Goal: Go to known website: Go to known website

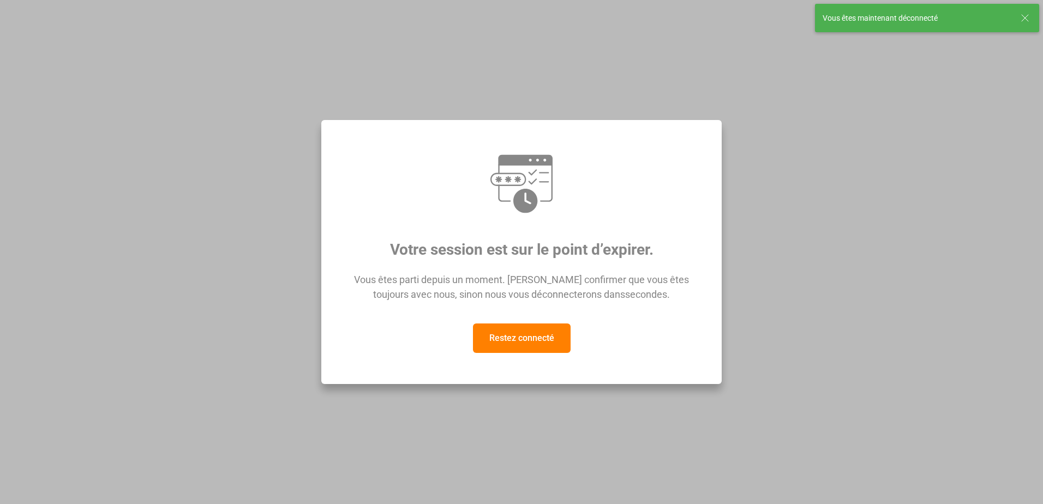
click at [536, 337] on button "Restez connecté" at bounding box center [522, 337] width 98 height 29
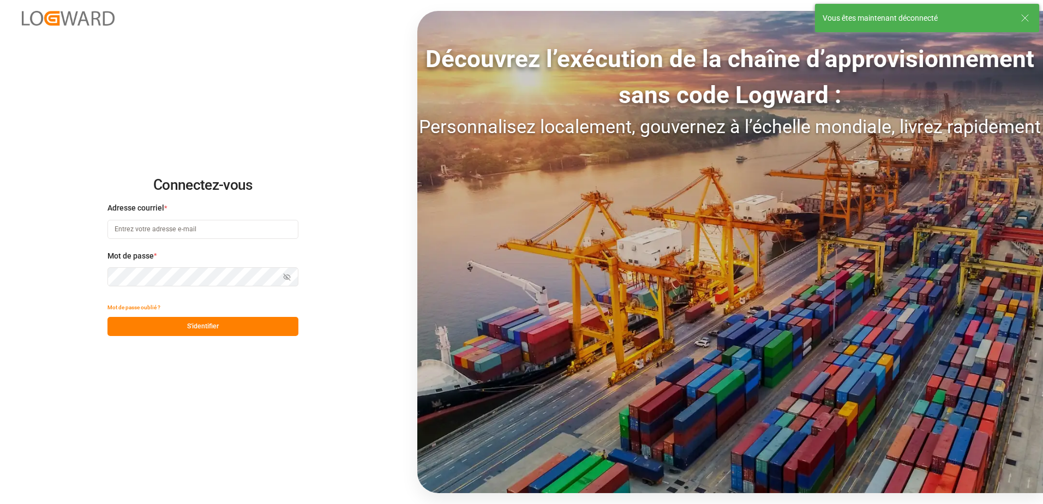
type input "[EMAIL_ADDRESS][DOMAIN_NAME]"
click at [169, 328] on button "S'identifier" at bounding box center [202, 326] width 191 height 19
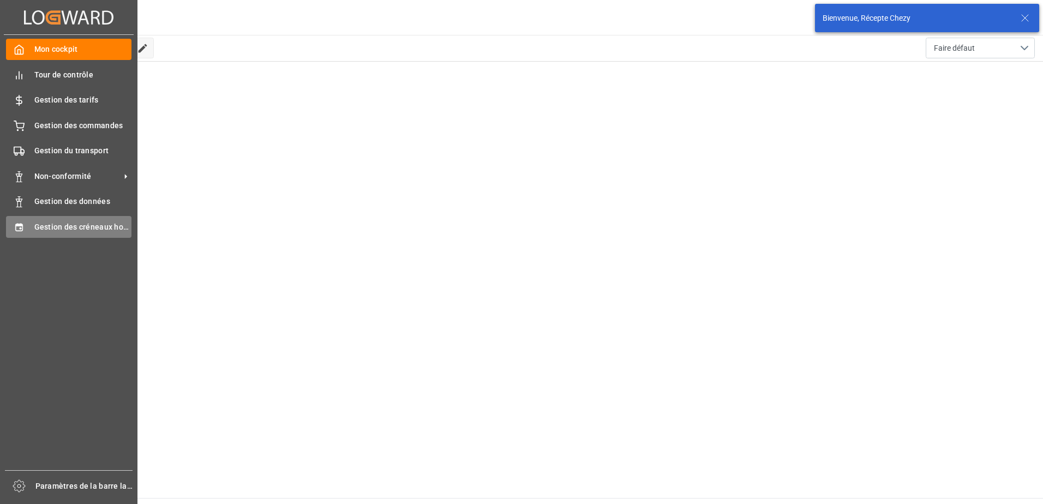
click at [22, 225] on icon at bounding box center [18, 227] width 7 height 8
